Goal: Task Accomplishment & Management: Manage account settings

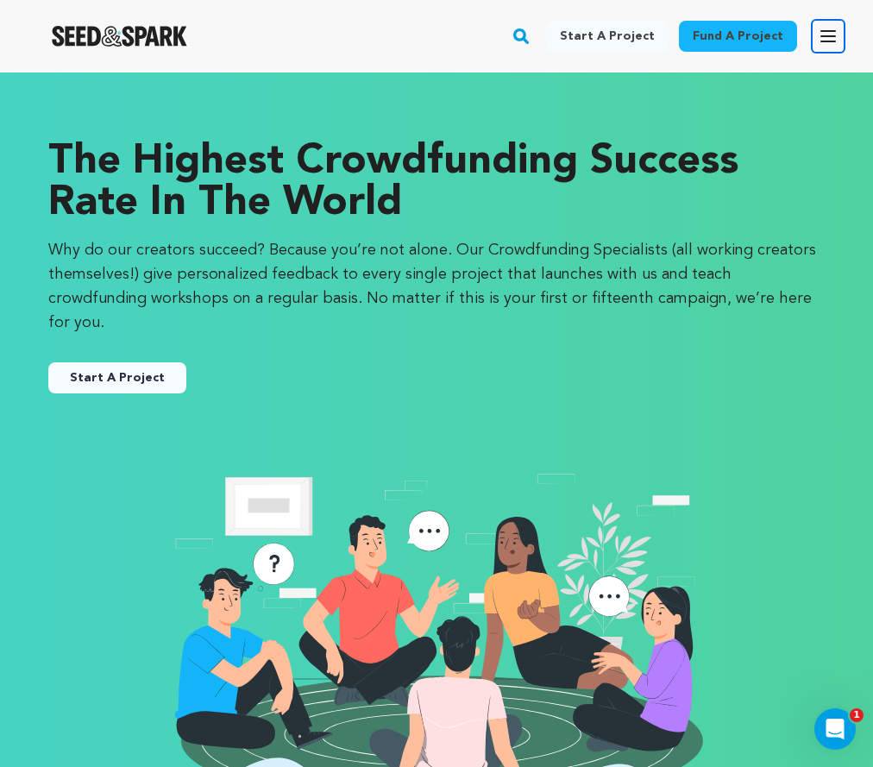
click at [827, 35] on icon "button" at bounding box center [828, 36] width 14 height 10
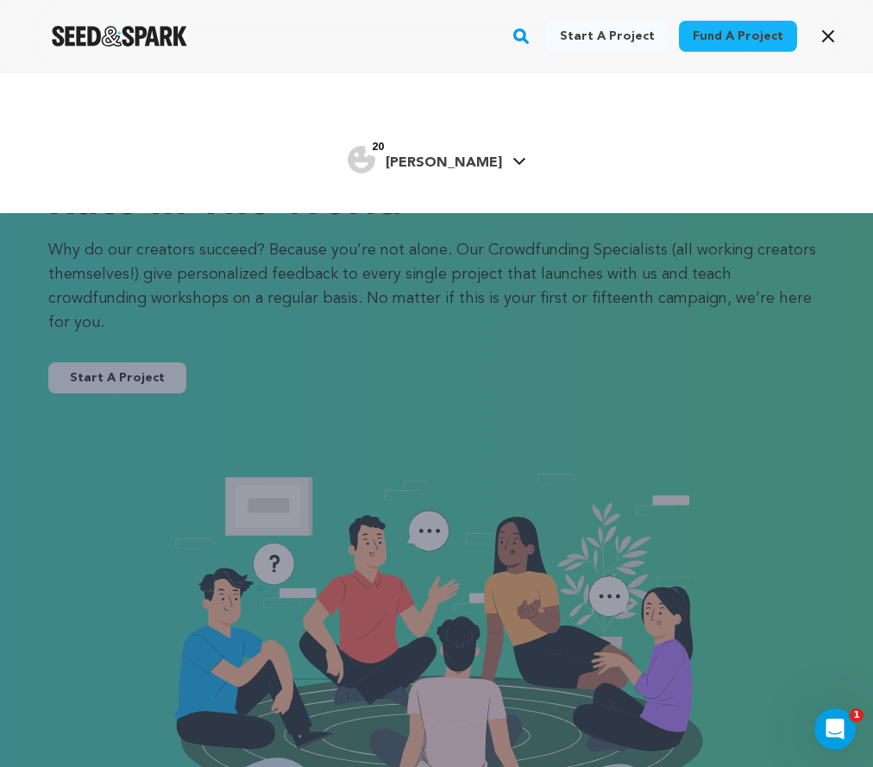
click at [375, 172] on div "20" at bounding box center [362, 160] width 28 height 28
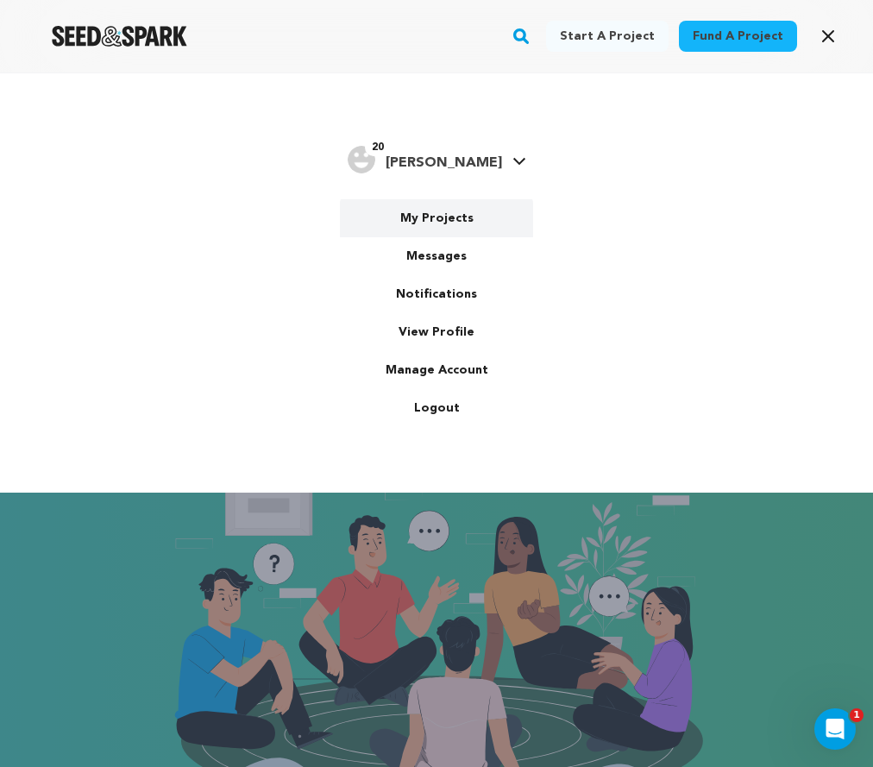
click at [432, 226] on link "My Projects" at bounding box center [436, 218] width 193 height 38
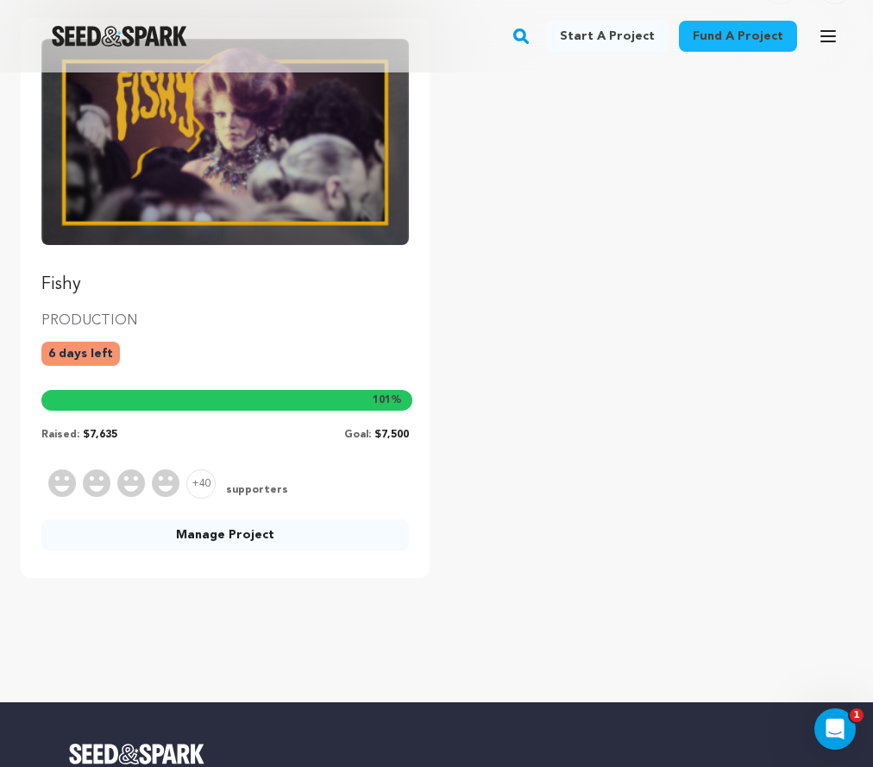
scroll to position [238, 0]
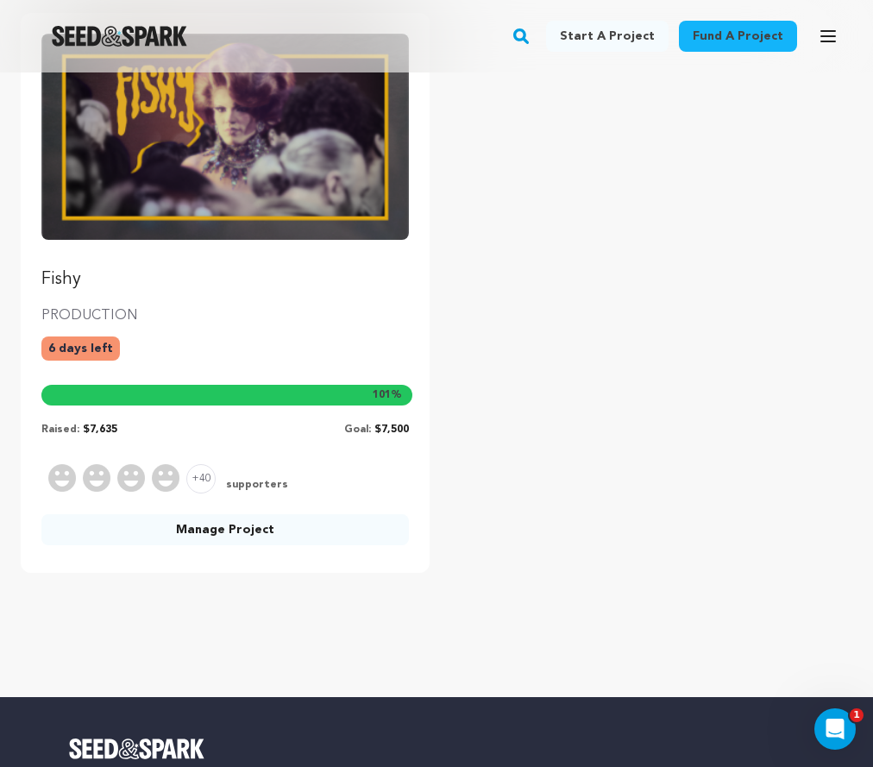
click at [196, 543] on link "Manage Project" at bounding box center [224, 529] width 367 height 31
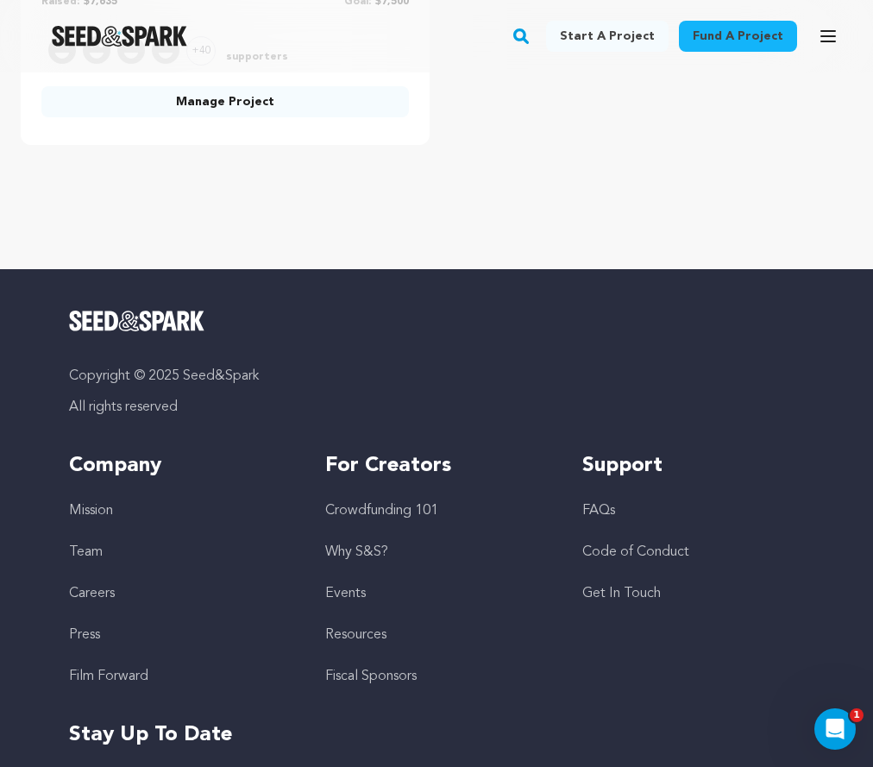
scroll to position [726, 0]
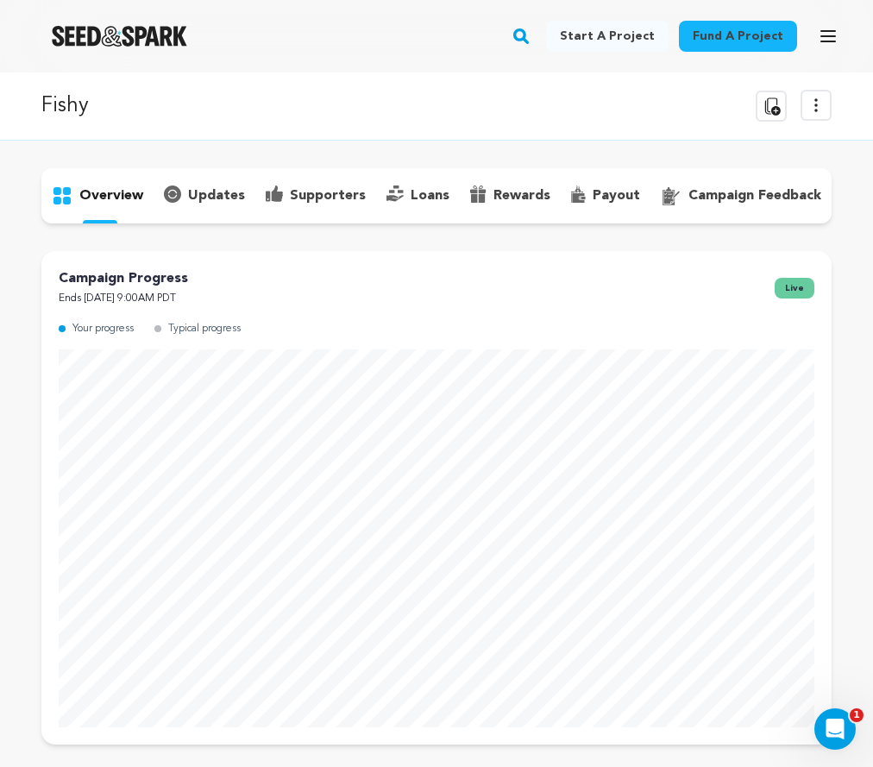
click at [216, 195] on p "updates" at bounding box center [216, 195] width 57 height 21
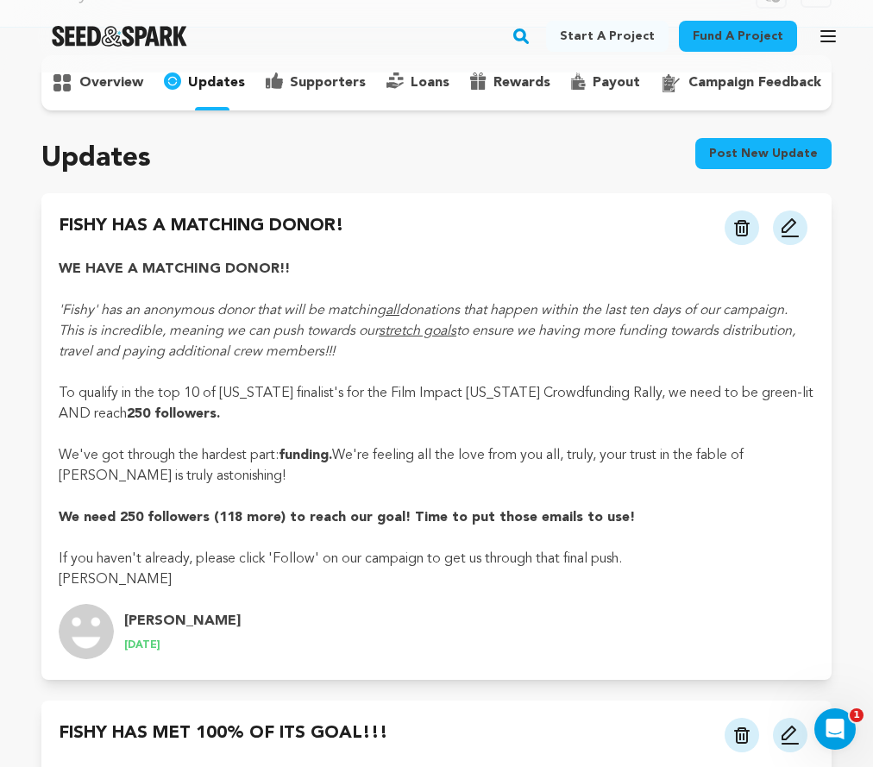
scroll to position [7, 0]
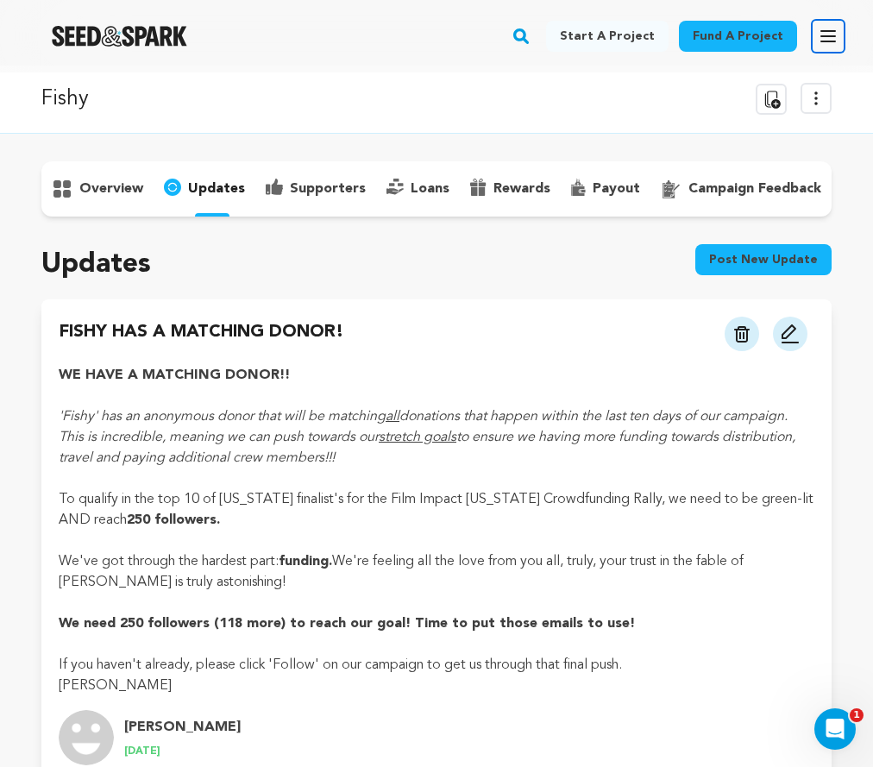
click at [819, 28] on icon "button" at bounding box center [828, 36] width 21 height 21
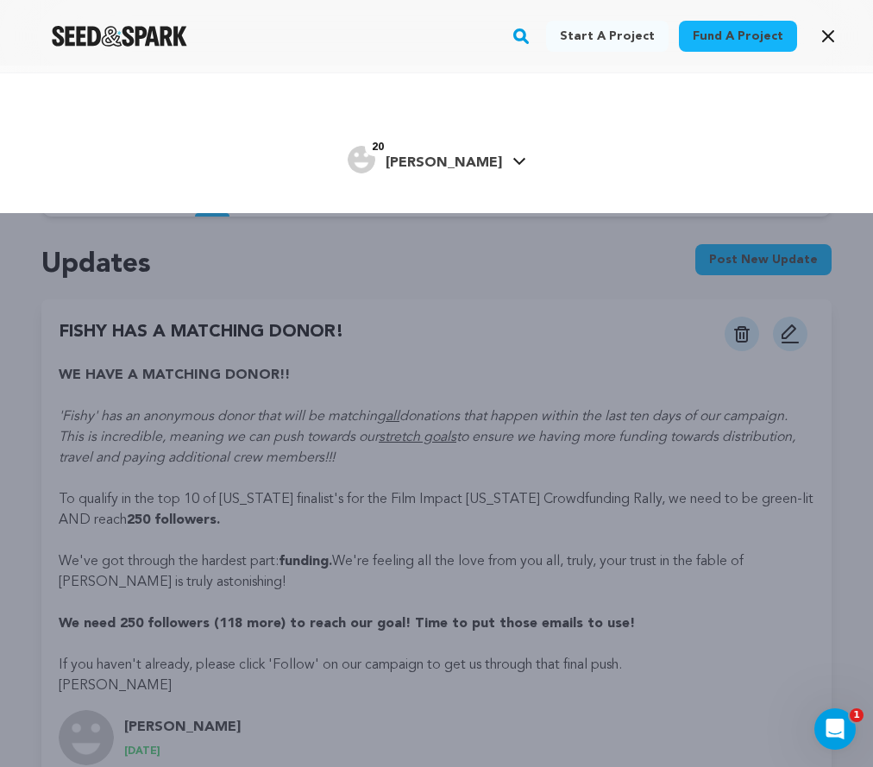
click at [512, 164] on icon at bounding box center [519, 161] width 14 height 9
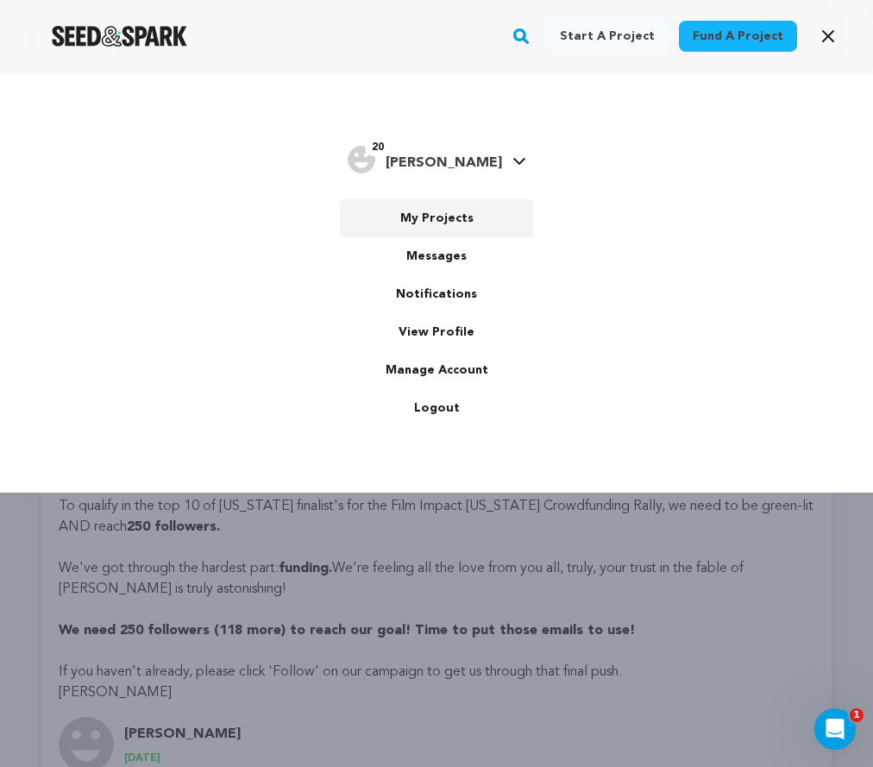
click at [447, 219] on link "My Projects" at bounding box center [436, 218] width 193 height 38
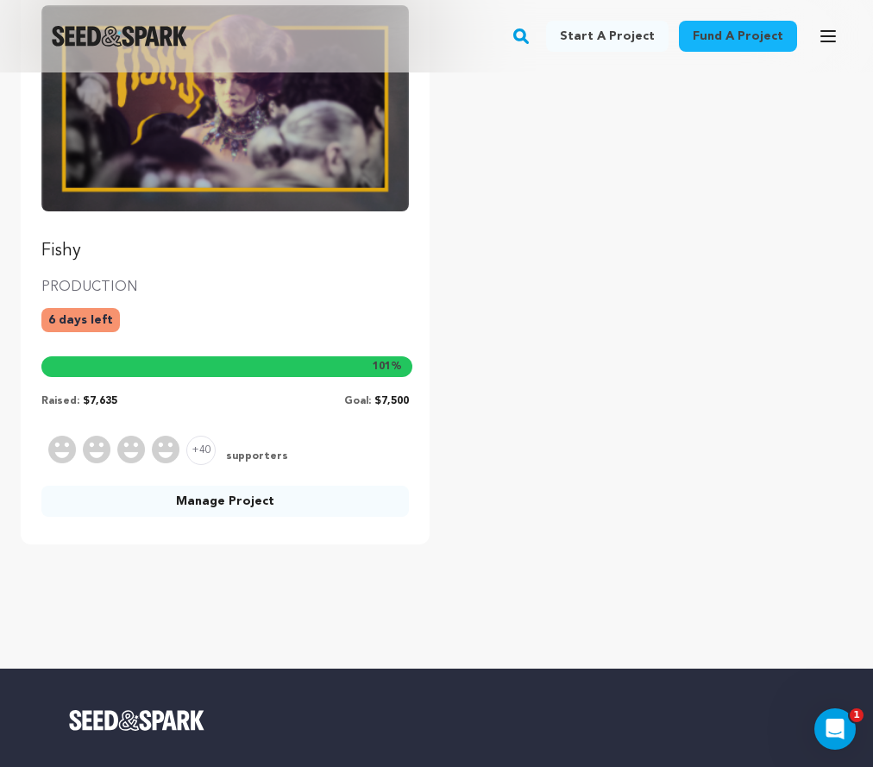
scroll to position [268, 0]
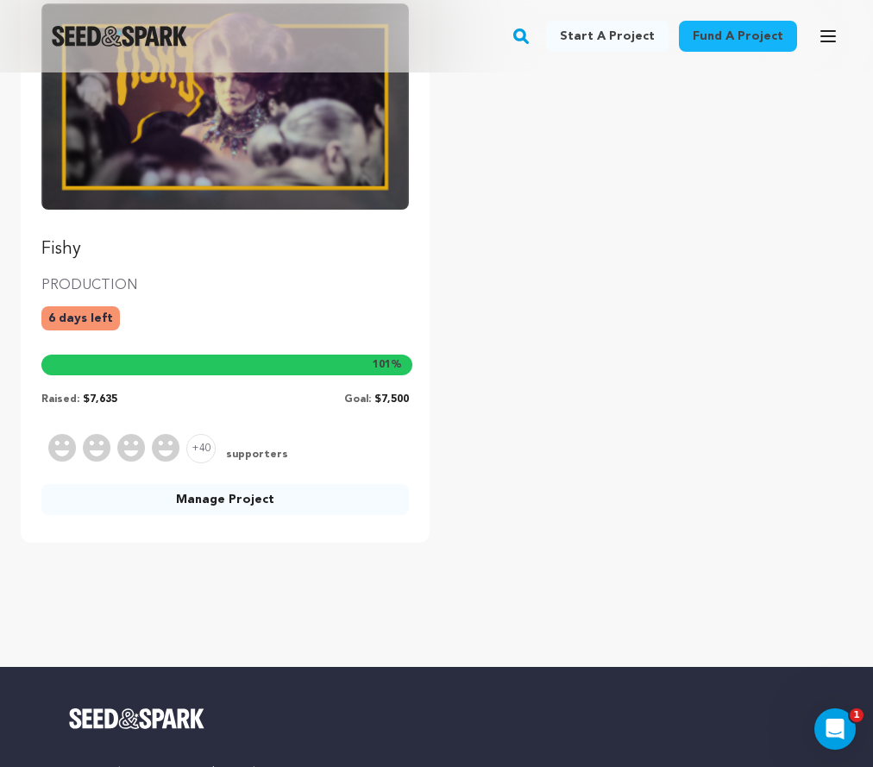
click at [233, 484] on link "Manage Project" at bounding box center [224, 499] width 367 height 31
